Goal: Manage account settings

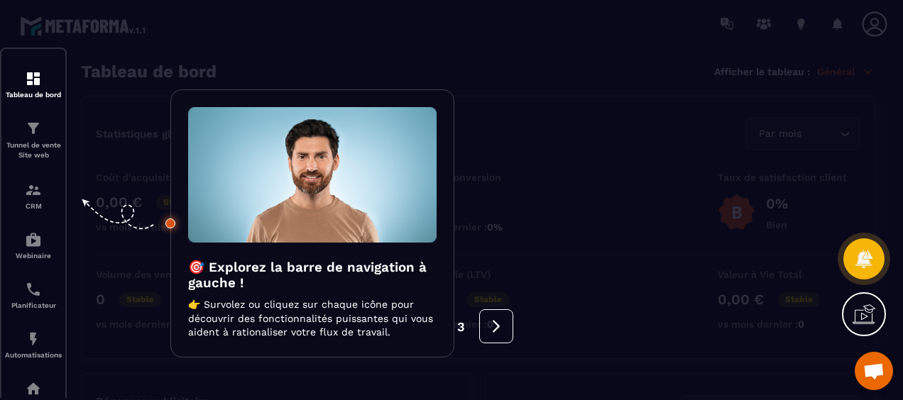
click at [36, 87] on div at bounding box center [451, 200] width 903 height 400
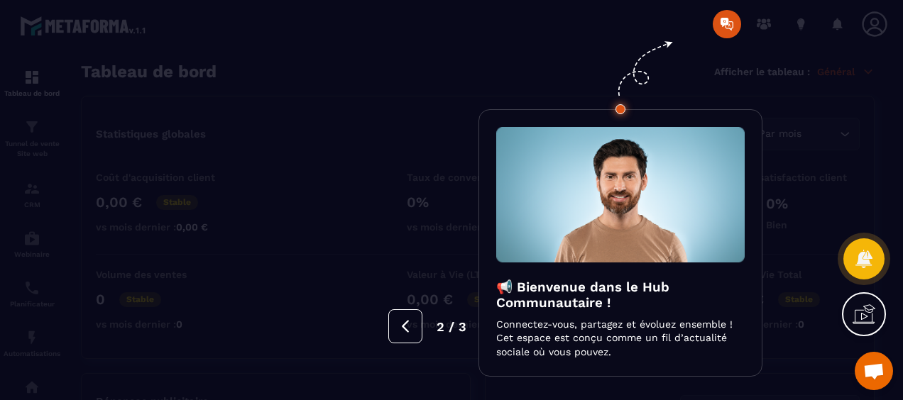
click at [722, 30] on div at bounding box center [451, 200] width 903 height 400
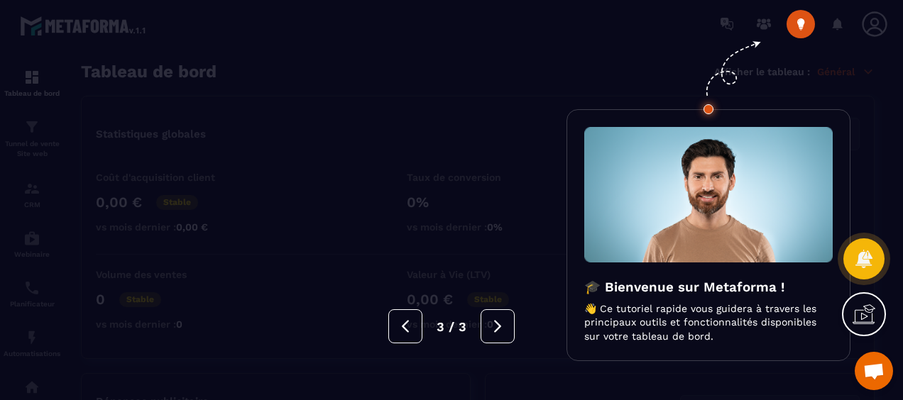
click at [795, 24] on div at bounding box center [451, 200] width 903 height 400
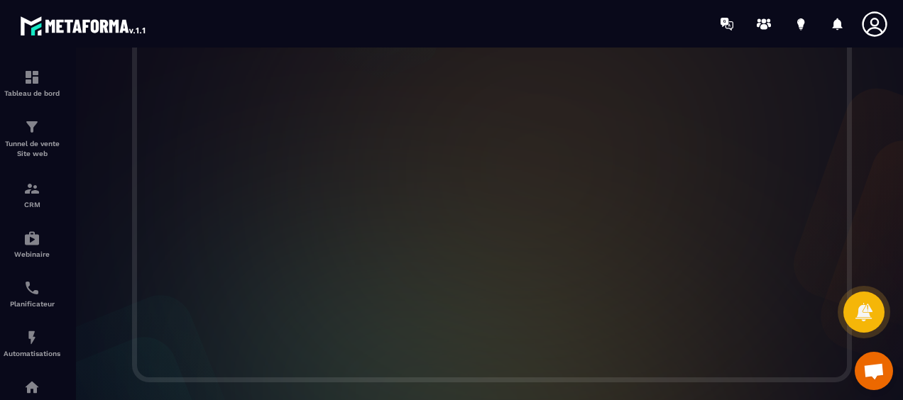
scroll to position [497, 0]
click at [870, 25] on icon at bounding box center [875, 24] width 28 height 28
click at [31, 82] on img at bounding box center [31, 77] width 17 height 17
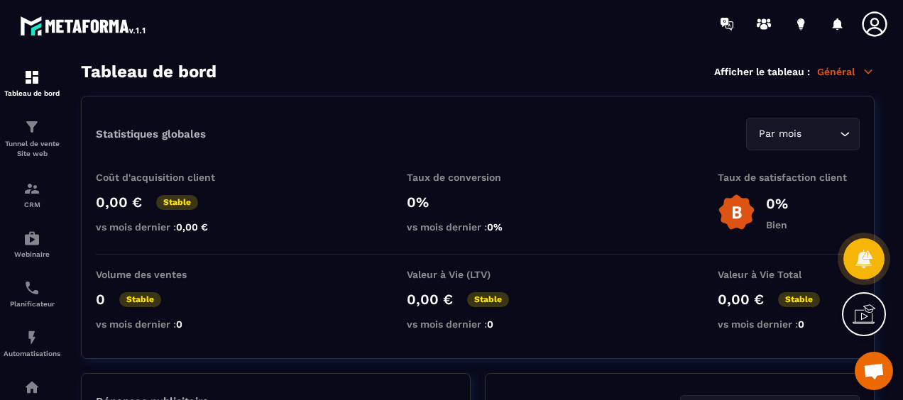
click at [871, 23] on icon at bounding box center [874, 23] width 25 height 25
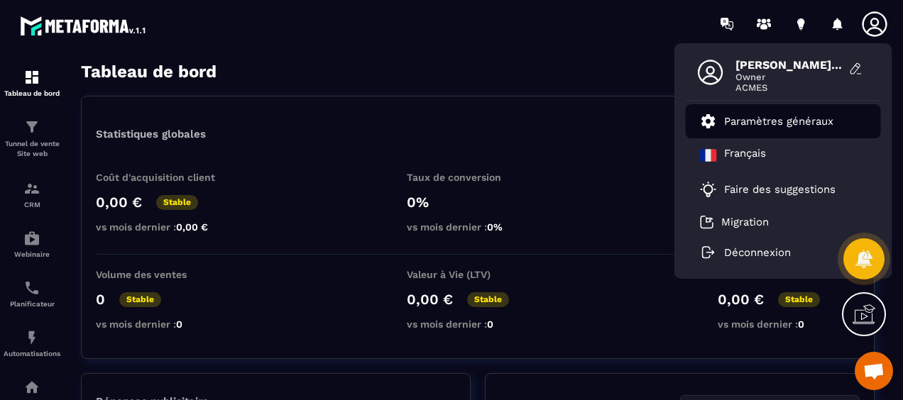
click at [778, 119] on p "Paramètres généraux" at bounding box center [778, 121] width 109 height 13
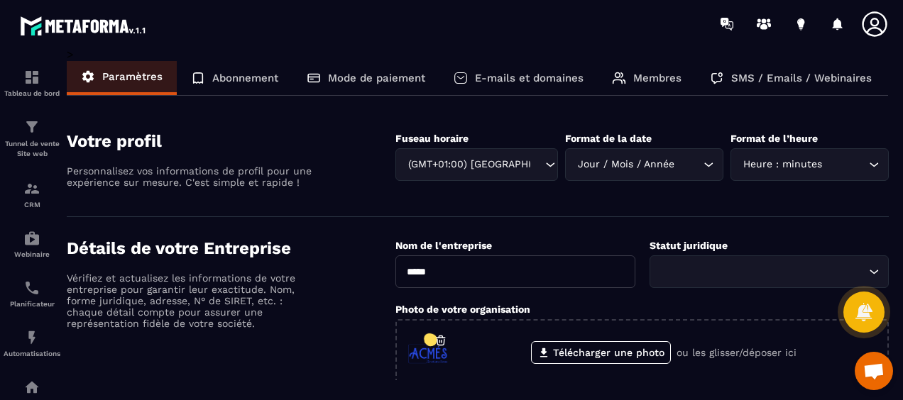
click at [338, 78] on p "Mode de paiement" at bounding box center [376, 78] width 97 height 13
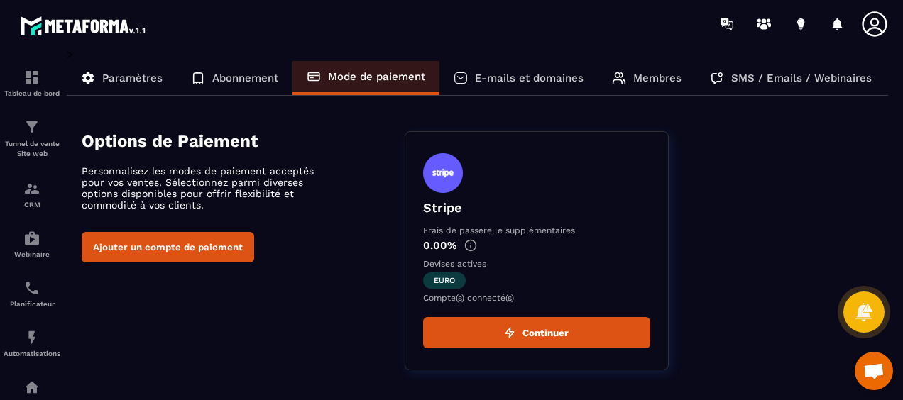
click at [241, 78] on p "Abonnement" at bounding box center [245, 78] width 66 height 13
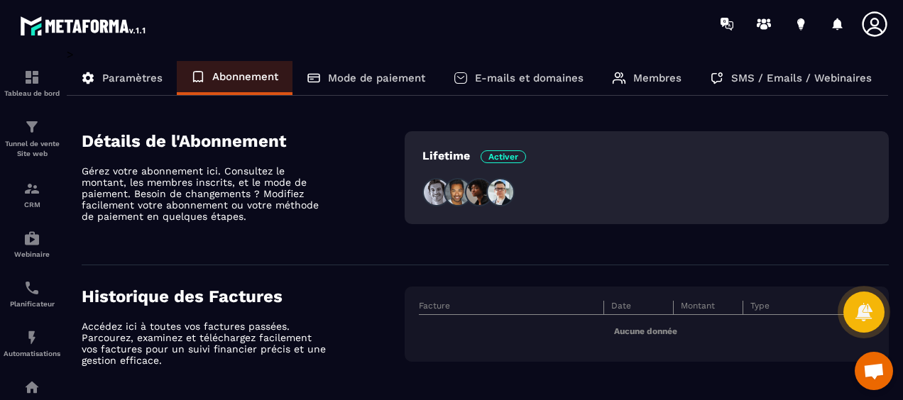
click at [127, 77] on p "Paramètres" at bounding box center [132, 78] width 60 height 13
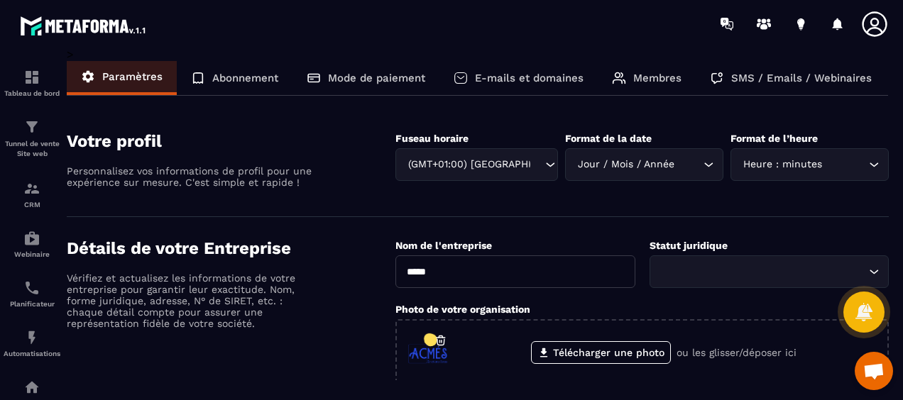
click at [527, 84] on p "E-mails et domaines" at bounding box center [529, 78] width 109 height 13
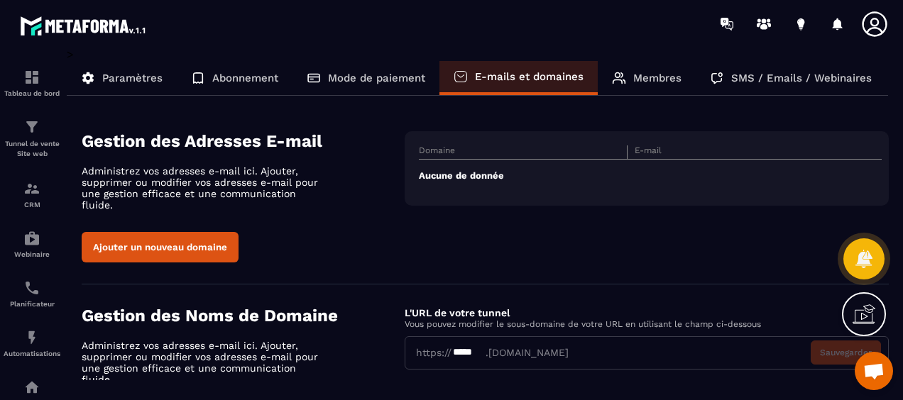
click at [657, 80] on p "Membres" at bounding box center [657, 78] width 48 height 13
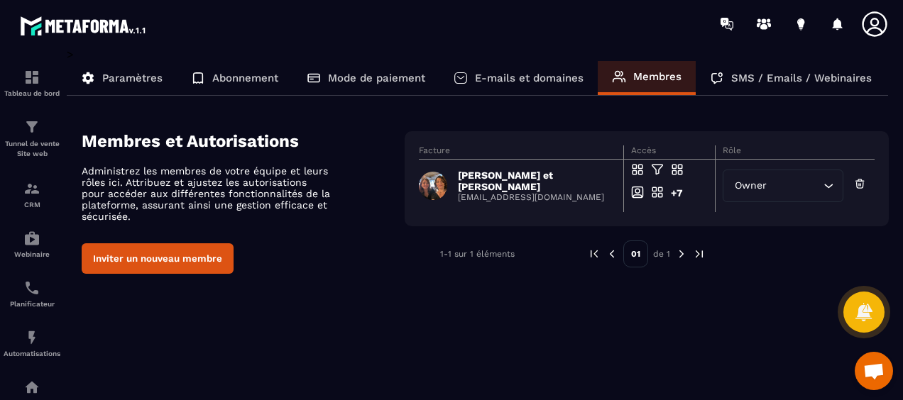
click at [766, 80] on p "SMS / Emails / Webinaires" at bounding box center [801, 78] width 141 height 13
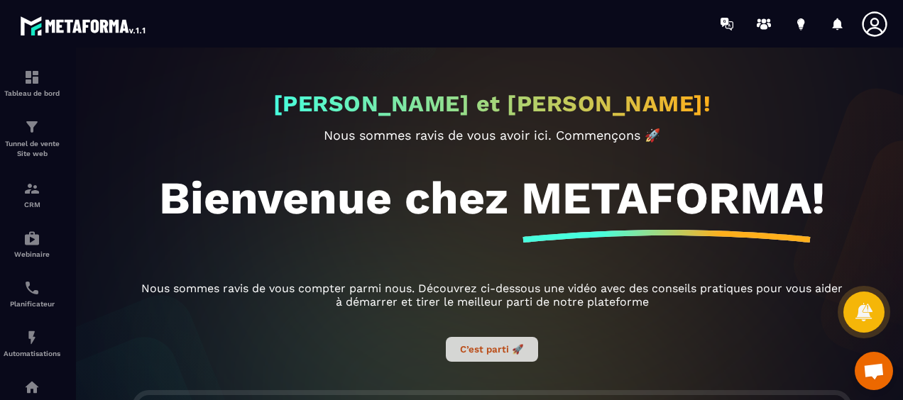
click at [466, 349] on button "C’est parti 🚀" at bounding box center [492, 349] width 92 height 25
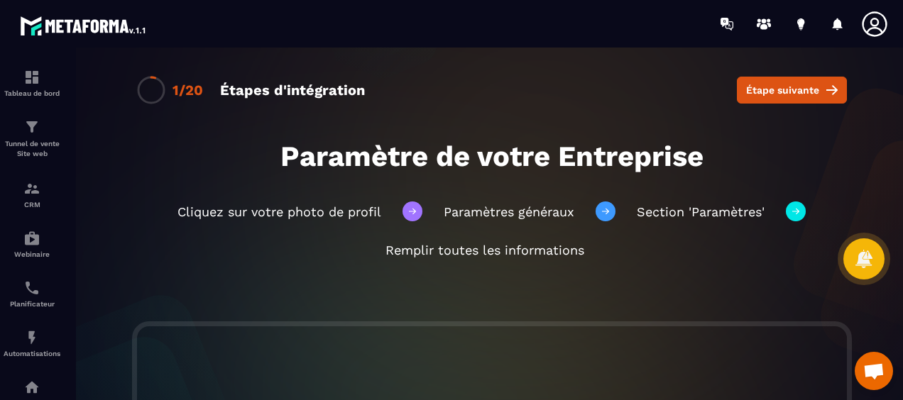
click at [870, 23] on icon at bounding box center [874, 23] width 25 height 25
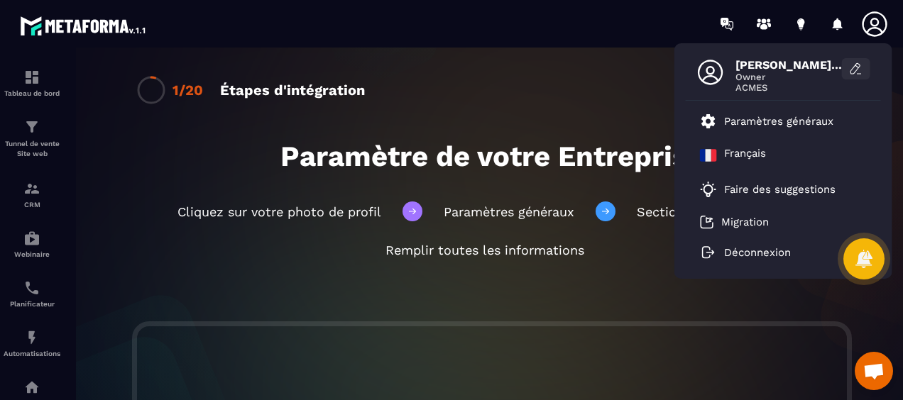
click at [856, 67] on icon at bounding box center [856, 69] width 14 height 14
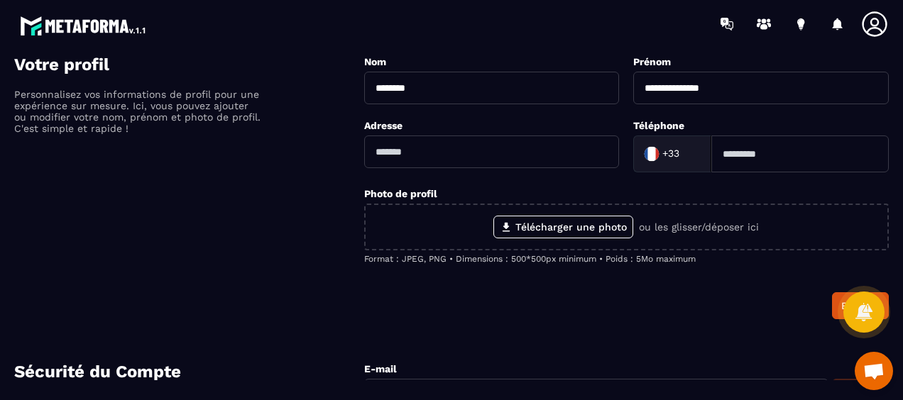
scroll to position [71, 0]
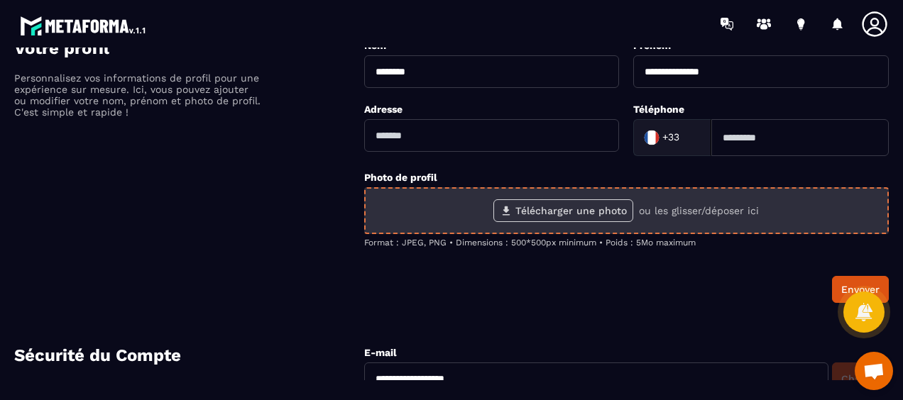
click at [581, 209] on label "Télécharger une photo" at bounding box center [563, 211] width 140 height 23
click at [0, 0] on input "Télécharger une photo" at bounding box center [0, 0] width 0 height 0
